Goal: Transaction & Acquisition: Obtain resource

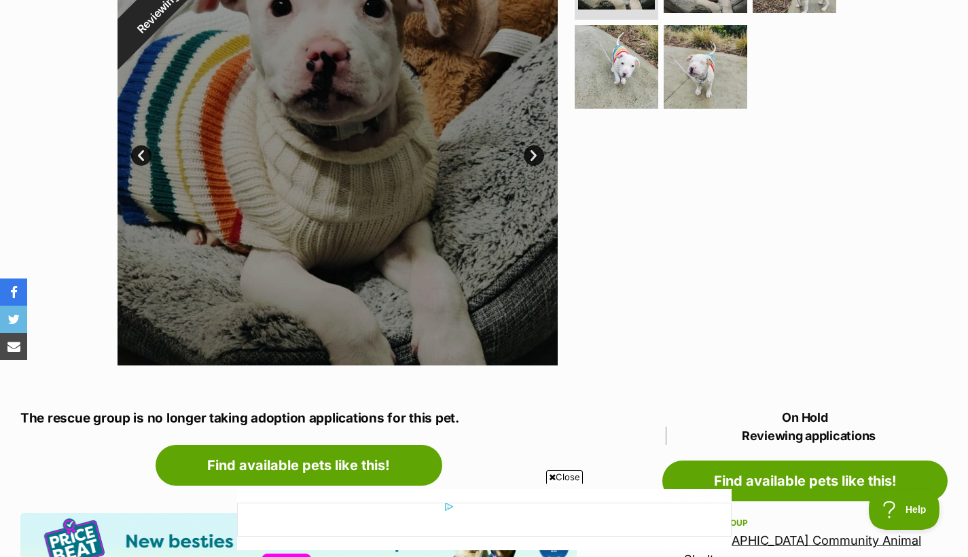
scroll to position [261, 0]
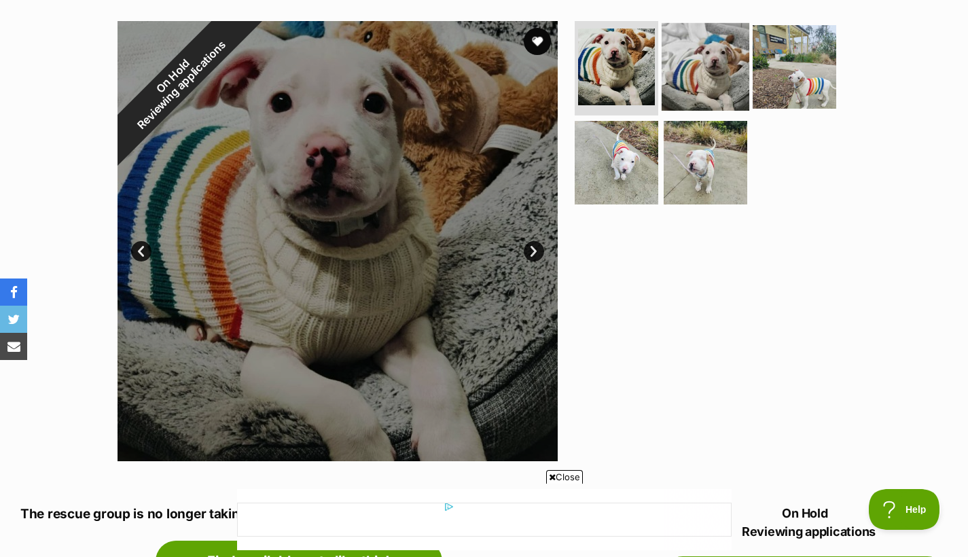
click at [689, 98] on img at bounding box center [706, 66] width 88 height 88
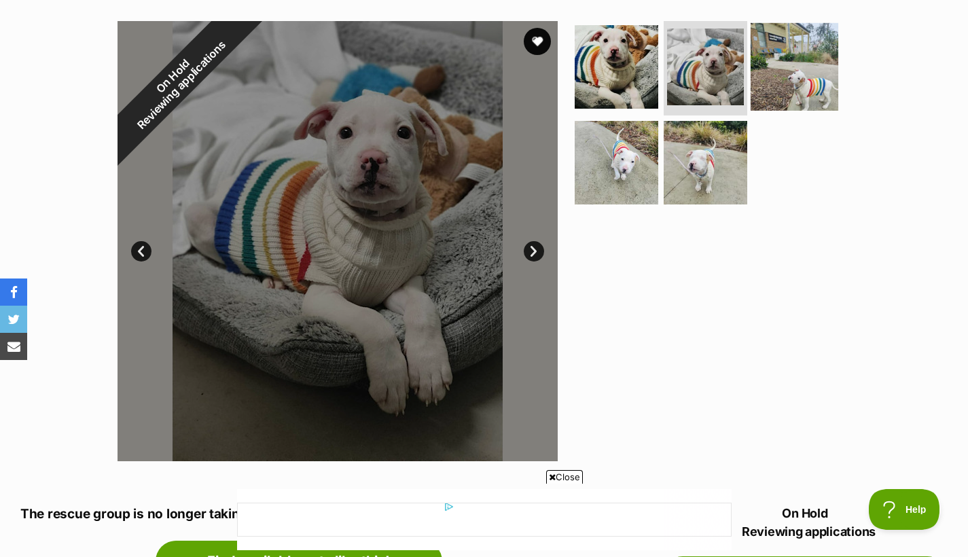
click at [780, 42] on img at bounding box center [795, 66] width 88 height 88
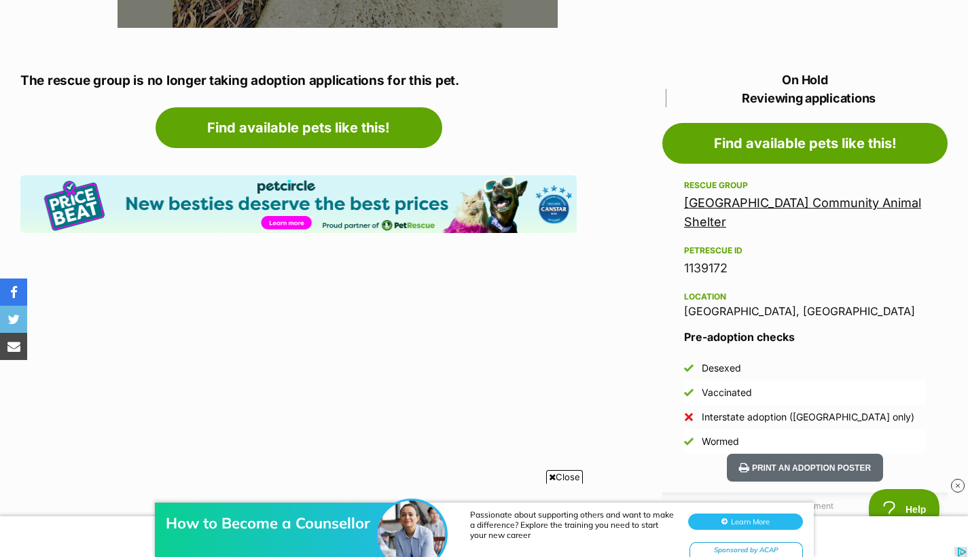
scroll to position [709, 0]
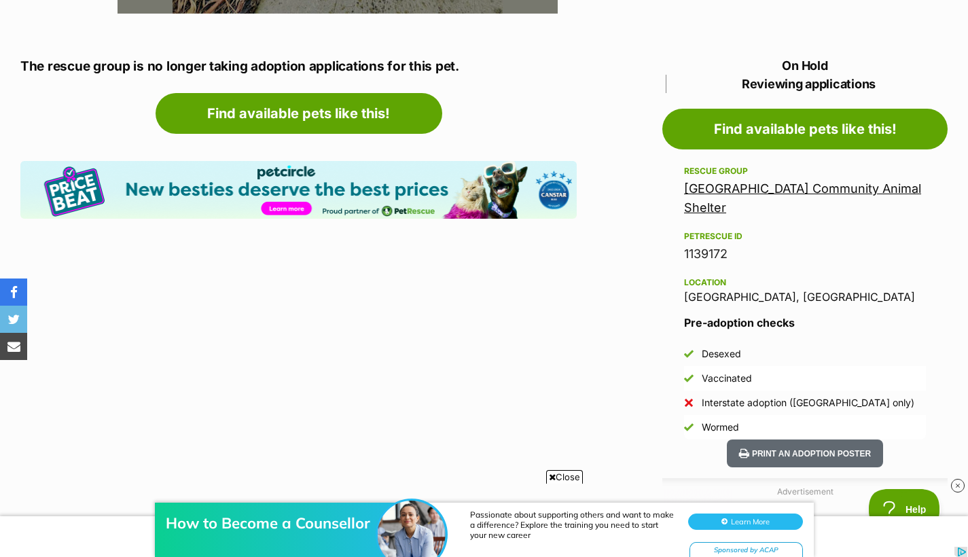
click at [780, 184] on link "[GEOGRAPHIC_DATA] Community Animal Shelter" at bounding box center [802, 197] width 237 height 33
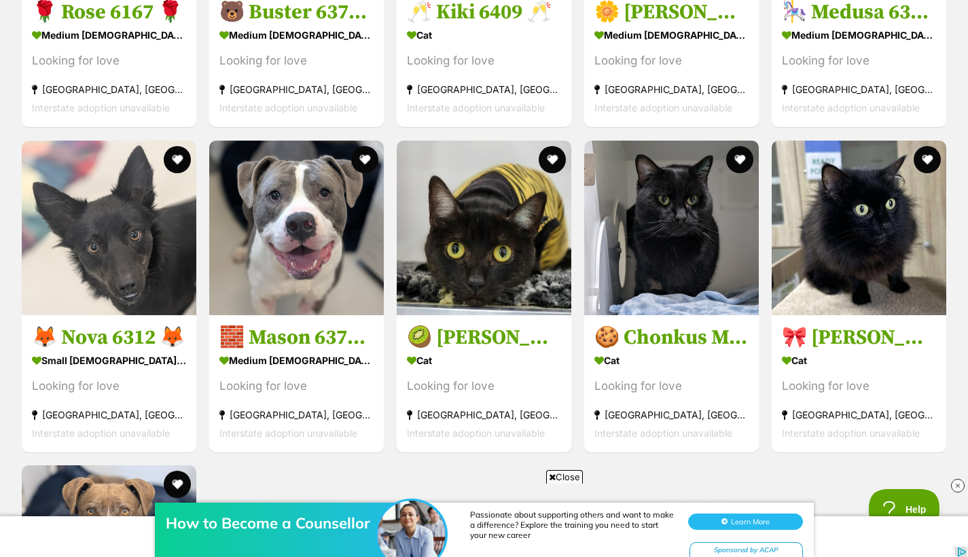
scroll to position [2026, 0]
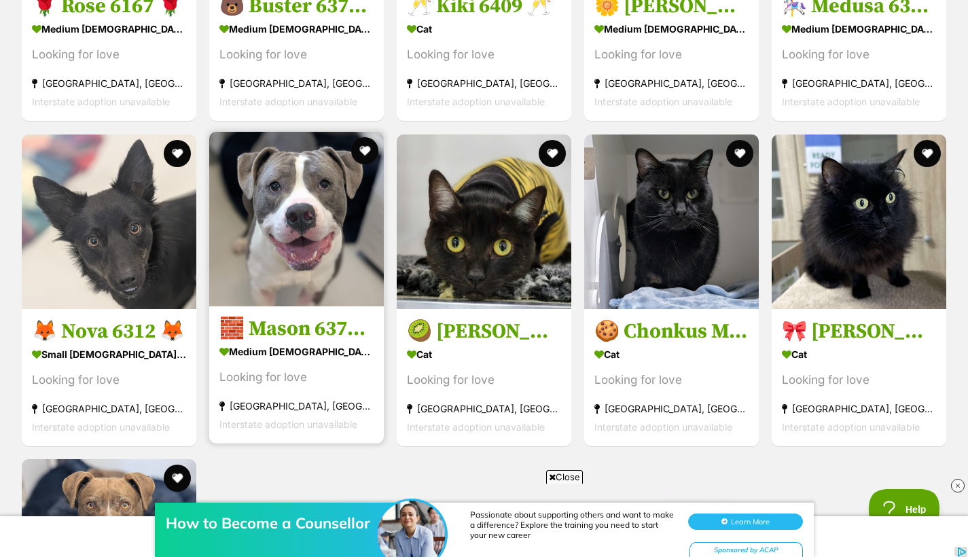
click at [323, 361] on div "medium male Dog" at bounding box center [296, 352] width 154 height 20
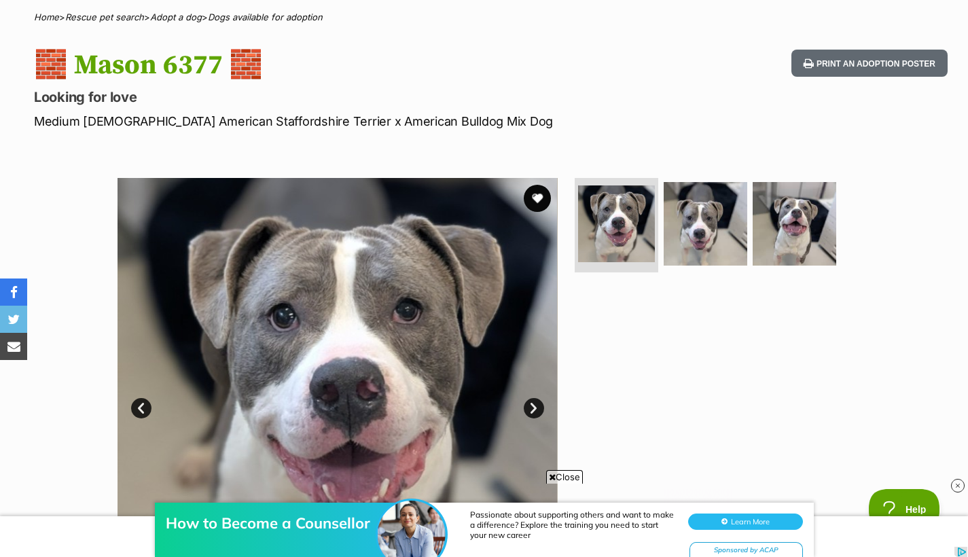
click at [534, 412] on link "Next" at bounding box center [534, 408] width 20 height 20
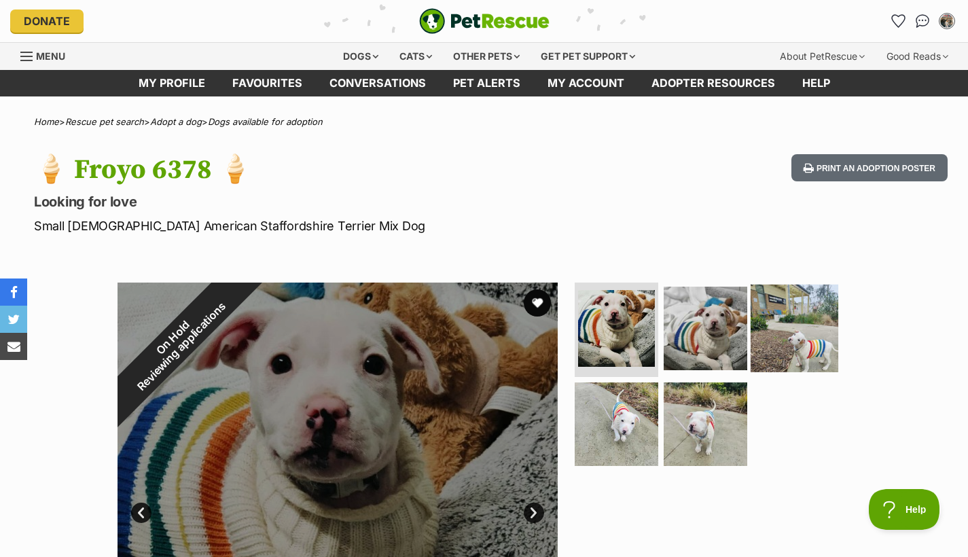
click at [765, 338] on img at bounding box center [795, 328] width 88 height 88
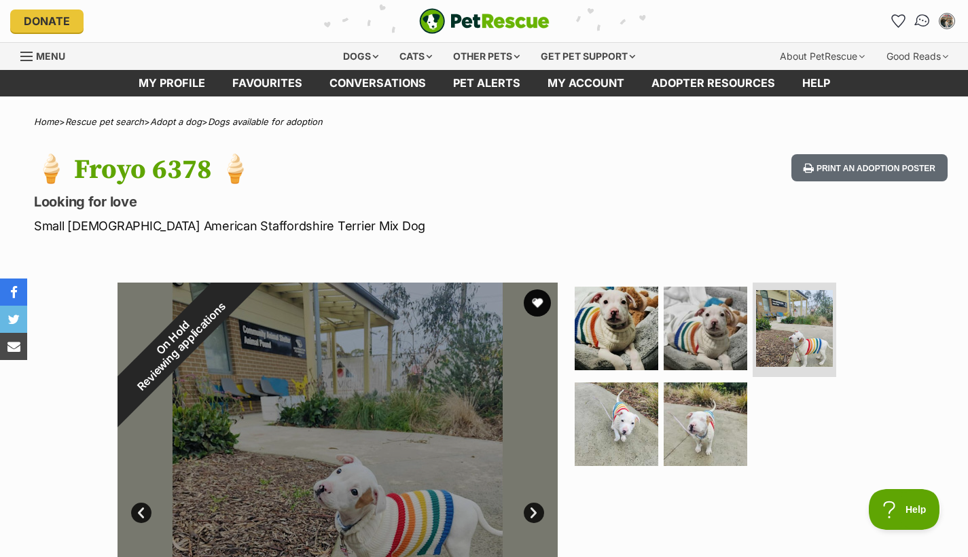
click at [921, 23] on img "Conversations" at bounding box center [923, 21] width 18 height 18
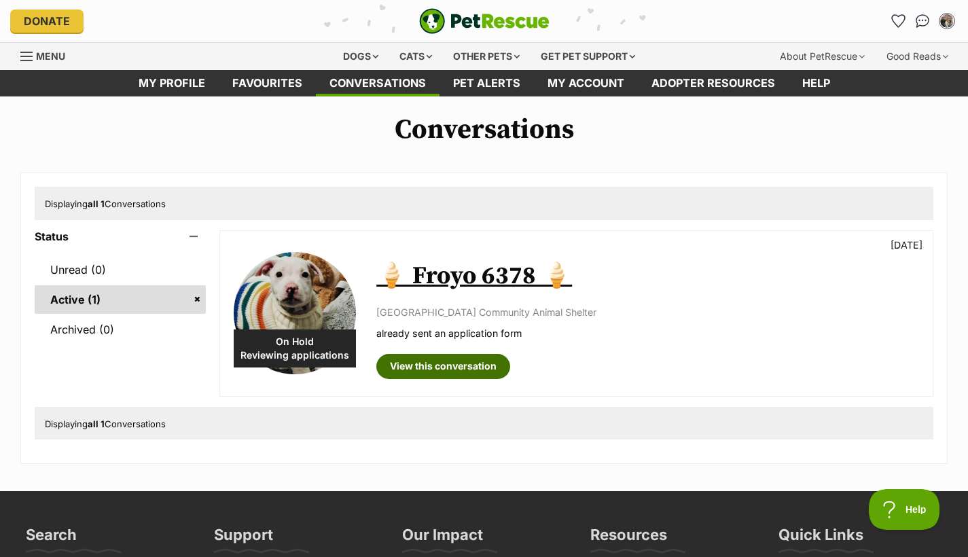
click at [452, 369] on link "View this conversation" at bounding box center [443, 366] width 134 height 24
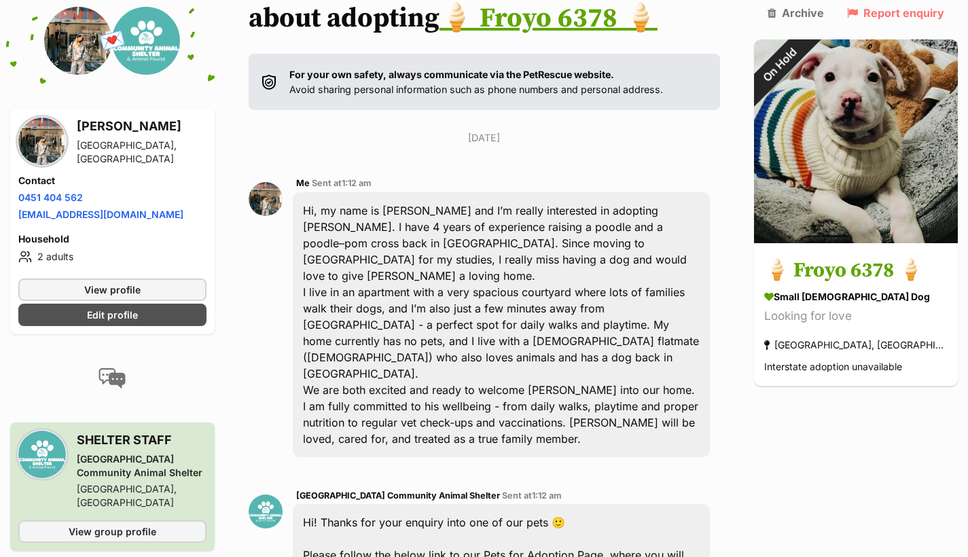
scroll to position [184, 0]
click at [127, 524] on span "View group profile" at bounding box center [113, 531] width 88 height 14
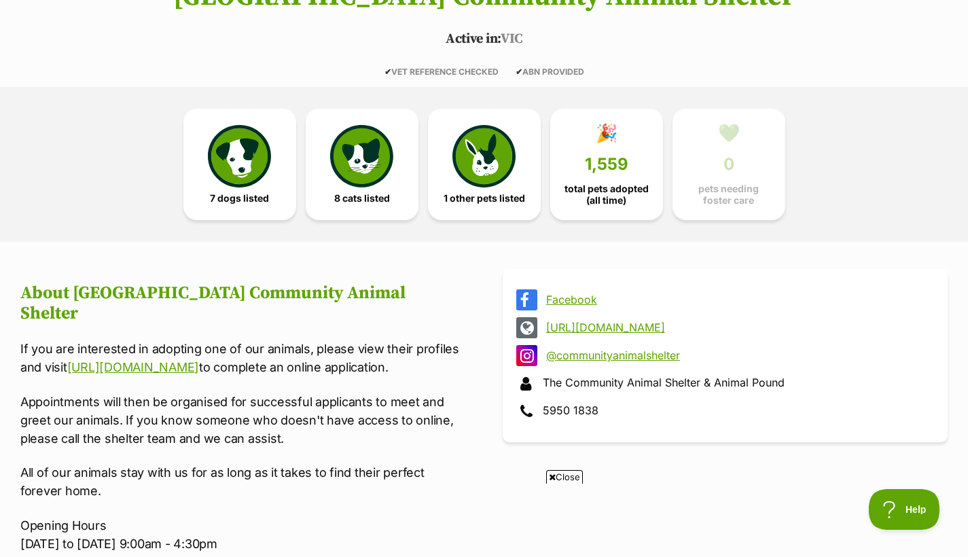
scroll to position [289, 0]
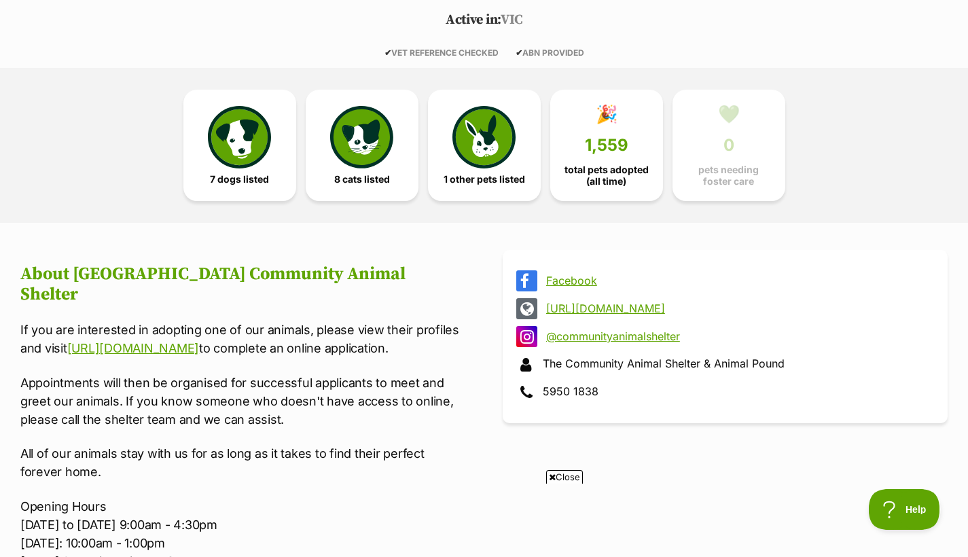
click at [573, 280] on link "Facebook" at bounding box center [737, 280] width 382 height 12
